Goal: Task Accomplishment & Management: Manage account settings

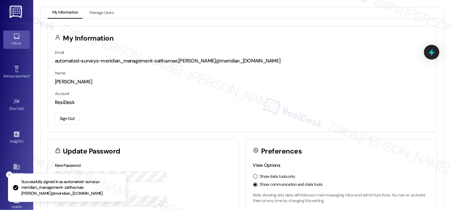
click at [16, 44] on div "Inbox" at bounding box center [16, 43] width 33 height 7
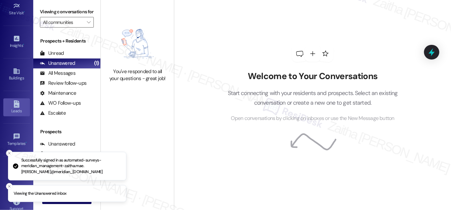
scroll to position [104, 0]
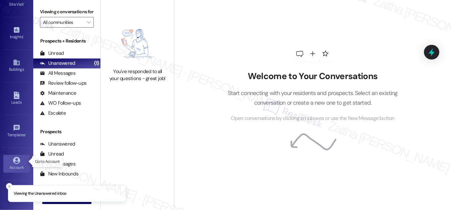
click at [19, 164] on div "Account" at bounding box center [16, 167] width 33 height 7
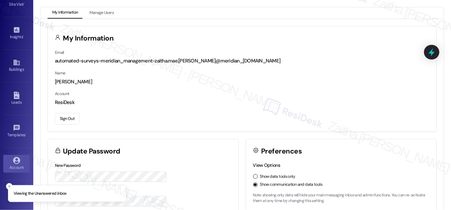
click at [68, 117] on button "Sign Out" at bounding box center [67, 119] width 25 height 12
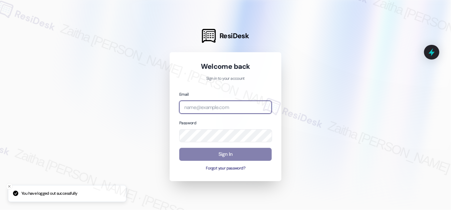
click at [207, 109] on input "email" at bounding box center [225, 107] width 92 height 13
type input "automated-surveys-rj_group-zaitha.mae.[PERSON_NAME]@rj_[DOMAIN_NAME]"
